Goal: Information Seeking & Learning: Get advice/opinions

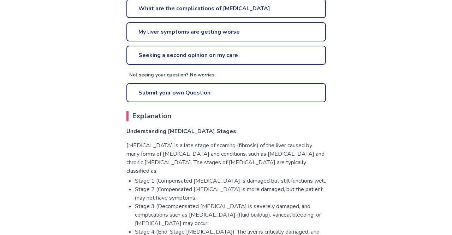
click at [156, 46] on link "Seeking a second opinion on my care" at bounding box center [226, 55] width 200 height 19
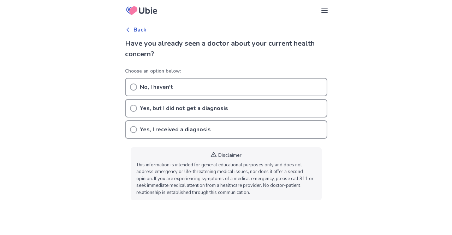
click at [139, 132] on div "Yes, I received a diagnosis" at bounding box center [226, 129] width 202 height 18
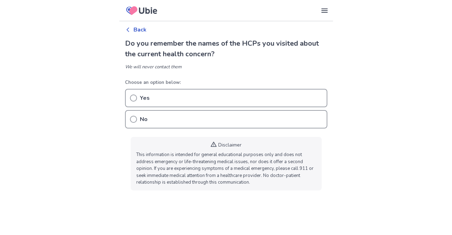
click at [136, 119] on icon at bounding box center [133, 118] width 7 height 7
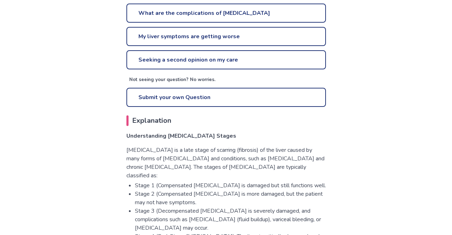
scroll to position [309, 0]
click at [265, 221] on li "Stage 3 (Decompensated [MEDICAL_DATA] is severely damaged, and complications su…" at bounding box center [230, 218] width 191 height 25
click at [275, 220] on li "Stage 3 (Decompensated [MEDICAL_DATA] is severely damaged, and complications su…" at bounding box center [230, 218] width 191 height 25
click at [149, 189] on li "Stage 2 (Compensated [MEDICAL_DATA] is more damaged, but the patient may not ha…" at bounding box center [230, 197] width 191 height 17
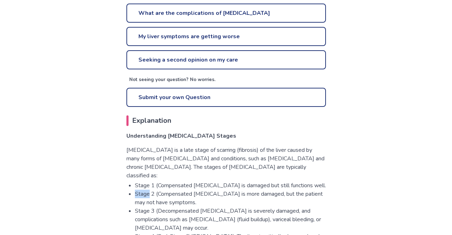
click at [160, 189] on li "Stage 2 (Compensated [MEDICAL_DATA] is more damaged, but the patient may not ha…" at bounding box center [230, 197] width 191 height 17
click at [310, 206] on li "Stage 3 (Decompensated [MEDICAL_DATA] is severely damaged, and complications su…" at bounding box center [230, 218] width 191 height 25
click at [148, 189] on li "Stage 2 (Compensated [MEDICAL_DATA] is more damaged, but the patient may not ha…" at bounding box center [230, 197] width 191 height 17
click at [181, 206] on li "Stage 3 (Decompensated [MEDICAL_DATA] is severely damaged, and complications su…" at bounding box center [230, 218] width 191 height 25
click at [271, 206] on li "Stage 3 (Decompensated [MEDICAL_DATA] is severely damaged, and complications su…" at bounding box center [230, 218] width 191 height 25
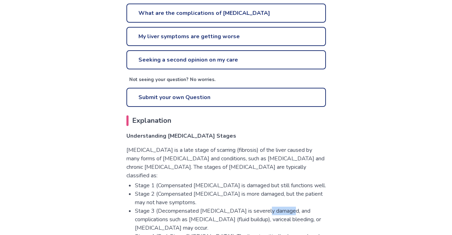
click at [147, 206] on li "Stage 3 (Decompensated [MEDICAL_DATA] is severely damaged, and complications su…" at bounding box center [230, 218] width 191 height 25
click at [242, 27] on link "My liver symptoms are getting worse" at bounding box center [226, 36] width 200 height 19
